Goal: Task Accomplishment & Management: Manage account settings

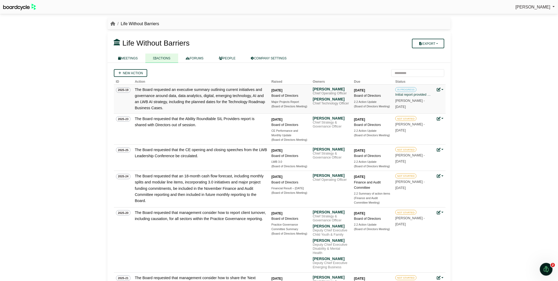
click at [438, 89] on icon at bounding box center [439, 90] width 4 height 4
click at [445, 95] on link "Update status" at bounding box center [458, 97] width 42 height 10
drag, startPoint x: 0, startPoint y: 0, endPoint x: 439, endPoint y: 88, distance: 447.3
click at [439, 88] on icon at bounding box center [439, 90] width 4 height 4
click at [449, 94] on link "Update status" at bounding box center [458, 97] width 42 height 10
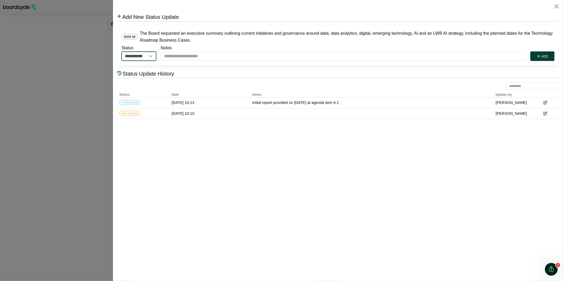
click at [150, 56] on select "**********" at bounding box center [138, 56] width 35 height 10
select select "*********"
click at [121, 51] on select "**********" at bounding box center [138, 56] width 35 height 10
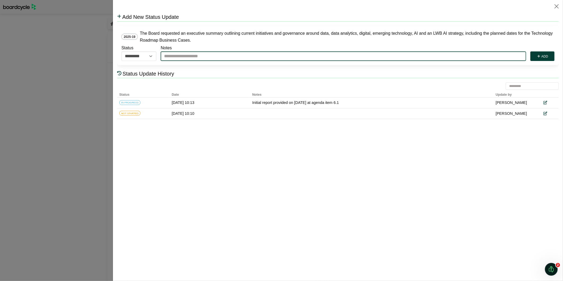
click at [191, 59] on input "Notes" at bounding box center [342, 56] width 365 height 10
click at [191, 57] on input "Notes" at bounding box center [342, 56] width 365 height 10
type input "**********"
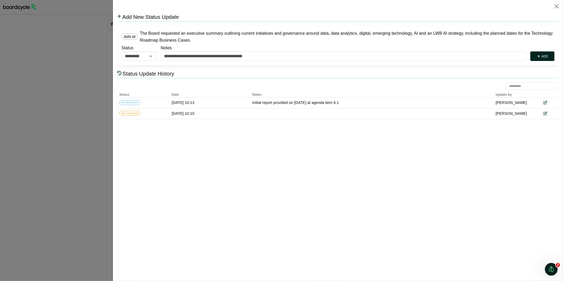
click at [538, 52] on button "Add" at bounding box center [542, 56] width 24 height 10
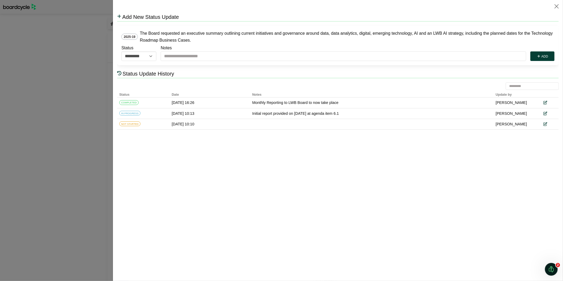
click at [26, 105] on div at bounding box center [281, 140] width 563 height 281
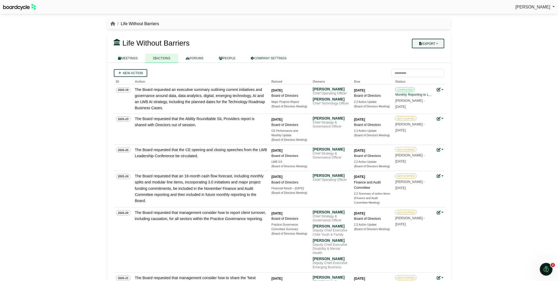
click at [423, 40] on button "Export" at bounding box center [428, 44] width 32 height 10
click at [426, 51] on link "Company Actions" at bounding box center [434, 52] width 42 height 8
click at [133, 23] on li "Life Without Barriers" at bounding box center [138, 23] width 44 height 7
click at [133, 25] on li "Life Without Barriers" at bounding box center [138, 23] width 44 height 7
click at [110, 24] on div "Life Without Barriers" at bounding box center [279, 23] width 343 height 7
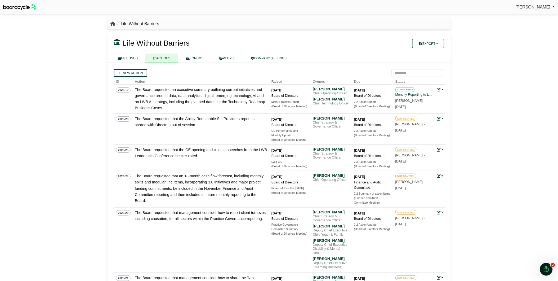
click at [113, 23] on icon "breadcrumb" at bounding box center [113, 23] width 5 height 4
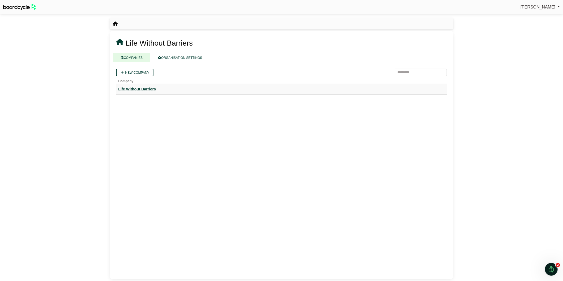
click at [139, 88] on div "Life Without Barriers" at bounding box center [281, 89] width 326 height 6
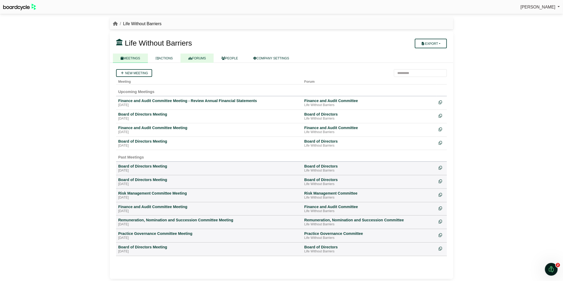
click at [196, 56] on link "FORUMS" at bounding box center [196, 58] width 33 height 9
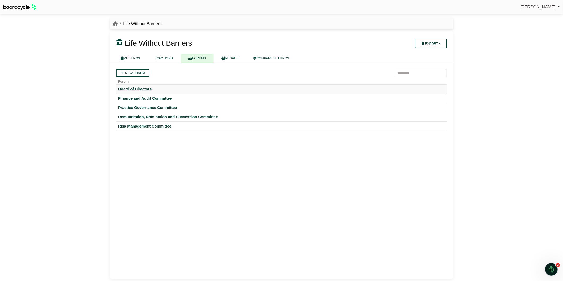
click at [140, 91] on div "Board of Directors" at bounding box center [281, 89] width 326 height 5
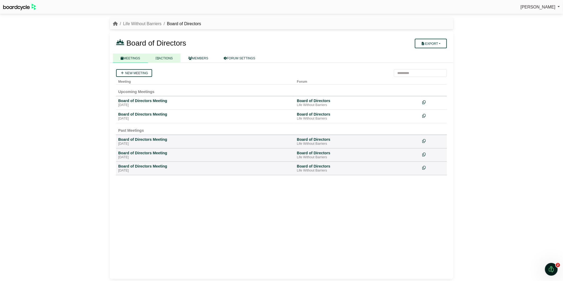
click at [171, 58] on link "ACTIONS" at bounding box center [164, 58] width 33 height 9
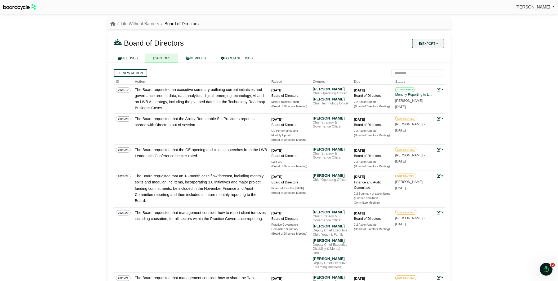
click at [428, 43] on button "Export" at bounding box center [428, 44] width 32 height 10
click at [434, 53] on link "Forum Actions" at bounding box center [434, 52] width 42 height 8
click at [433, 45] on button "Export" at bounding box center [428, 44] width 32 height 10
click at [433, 52] on link "Forum Actions" at bounding box center [434, 52] width 42 height 8
click at [131, 58] on link "MEETINGS" at bounding box center [128, 58] width 35 height 9
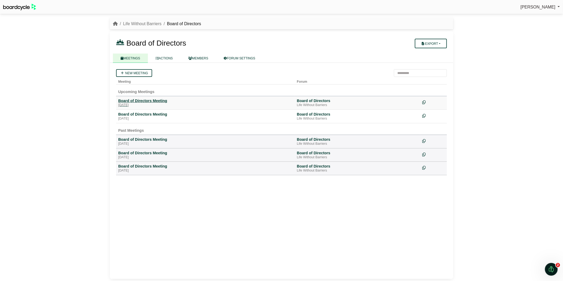
click at [155, 100] on div "Board of Directors Meeting" at bounding box center [205, 100] width 174 height 5
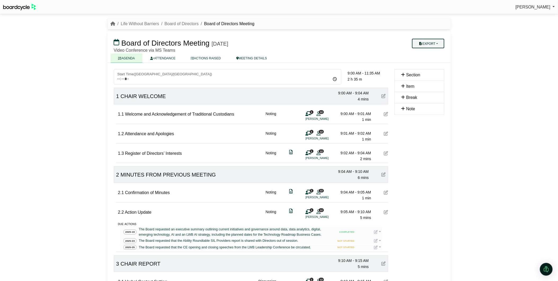
click at [437, 42] on button "Export" at bounding box center [428, 44] width 32 height 10
click at [428, 76] on link "Actions" at bounding box center [436, 76] width 46 height 8
drag, startPoint x: 367, startPoint y: 41, endPoint x: 380, endPoint y: 28, distance: 17.6
click at [367, 41] on h3 "Board of Directors Meeting [DATE]" at bounding box center [251, 43] width 281 height 11
